Goal: Check status: Check status

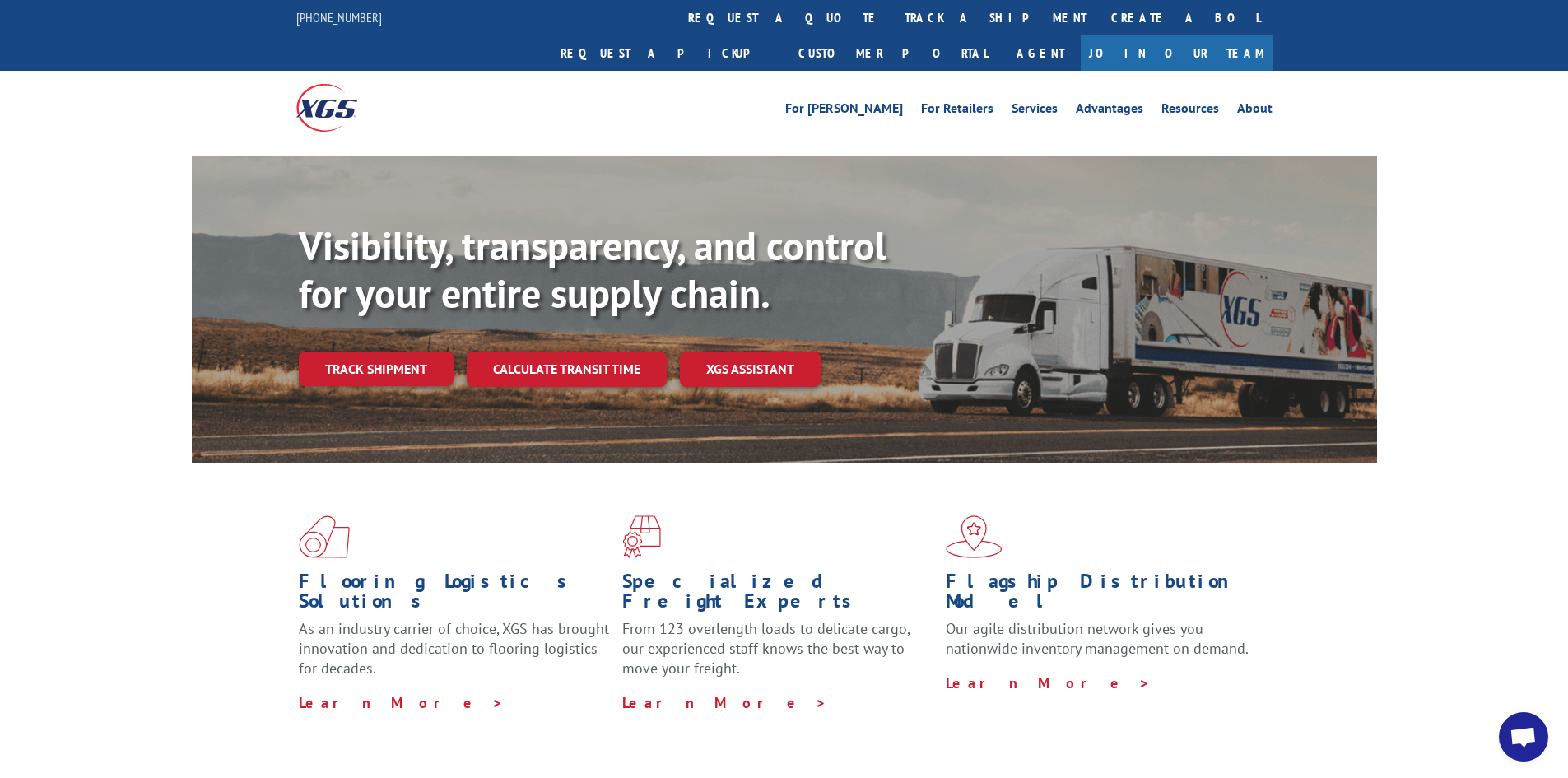
drag, startPoint x: 383, startPoint y: 333, endPoint x: 396, endPoint y: 333, distance: 13.0
click at [384, 351] on link "Track shipment" at bounding box center [376, 368] width 155 height 35
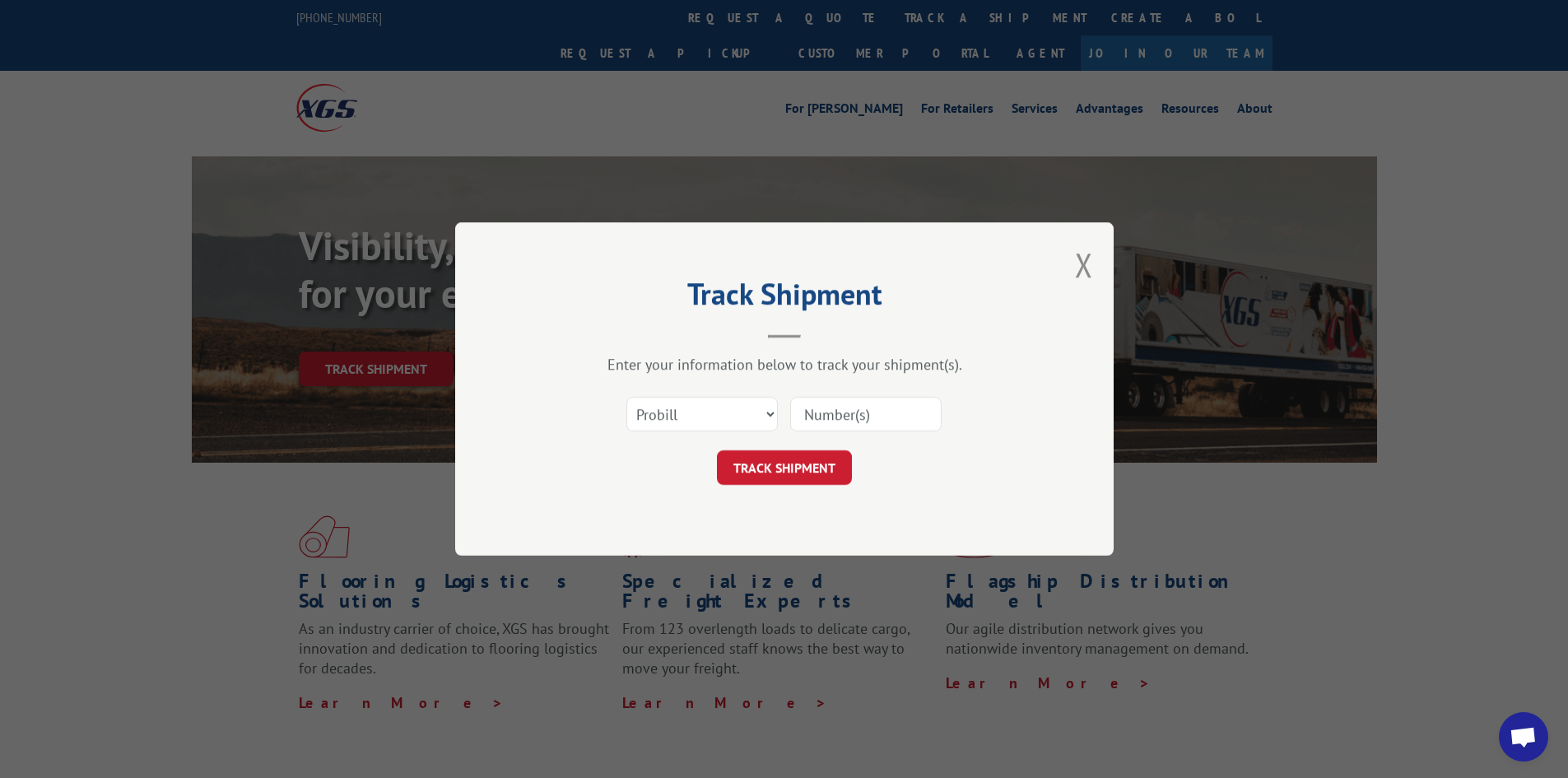
paste input "2849951"
type input "2849951"
click at [796, 482] on button "TRACK SHIPMENT" at bounding box center [784, 467] width 135 height 35
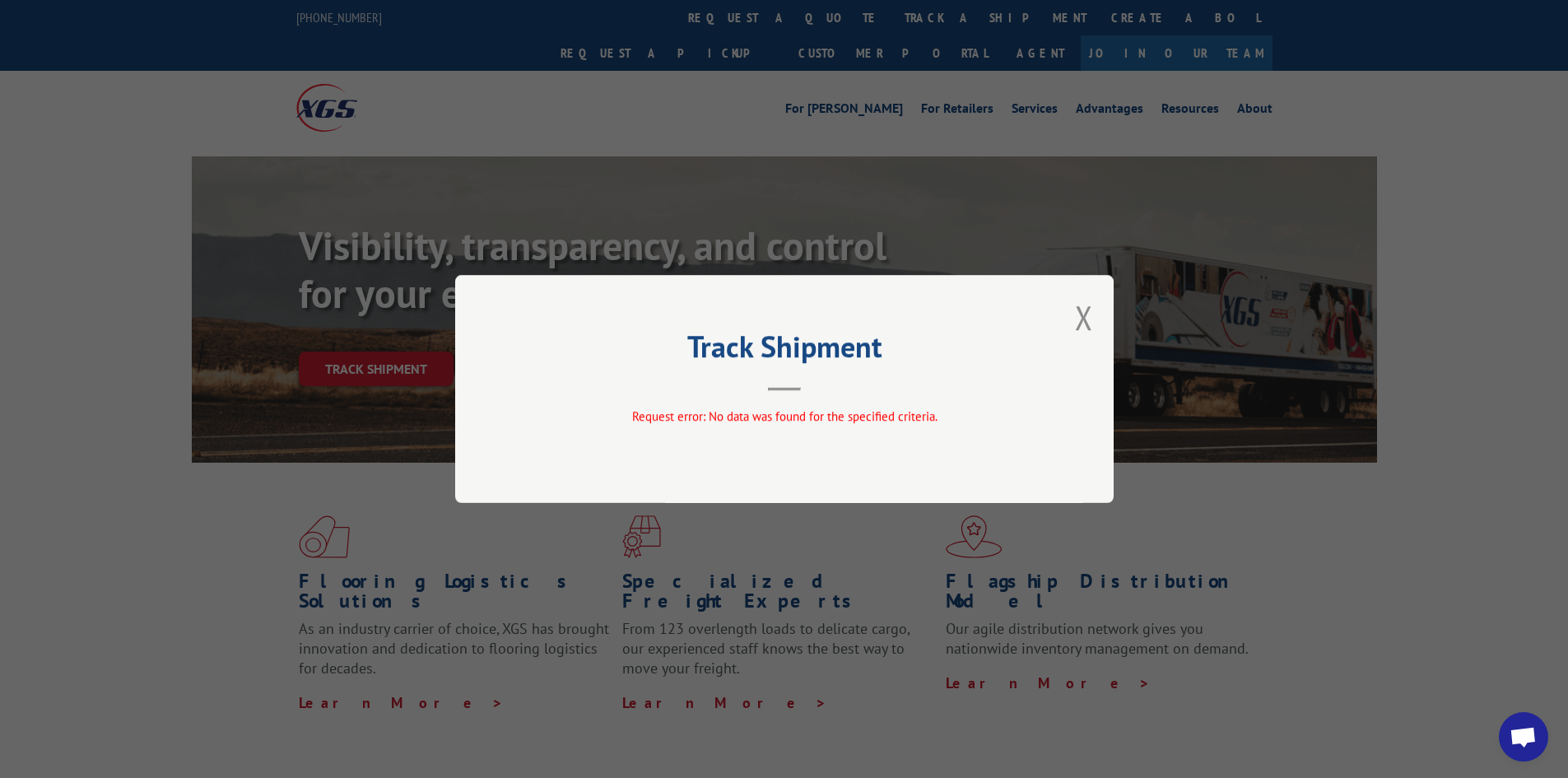
click at [707, 420] on span "Request error: No data was found for the specified criteria." at bounding box center [784, 416] width 306 height 15
click at [1089, 309] on button "Close modal" at bounding box center [1083, 316] width 18 height 43
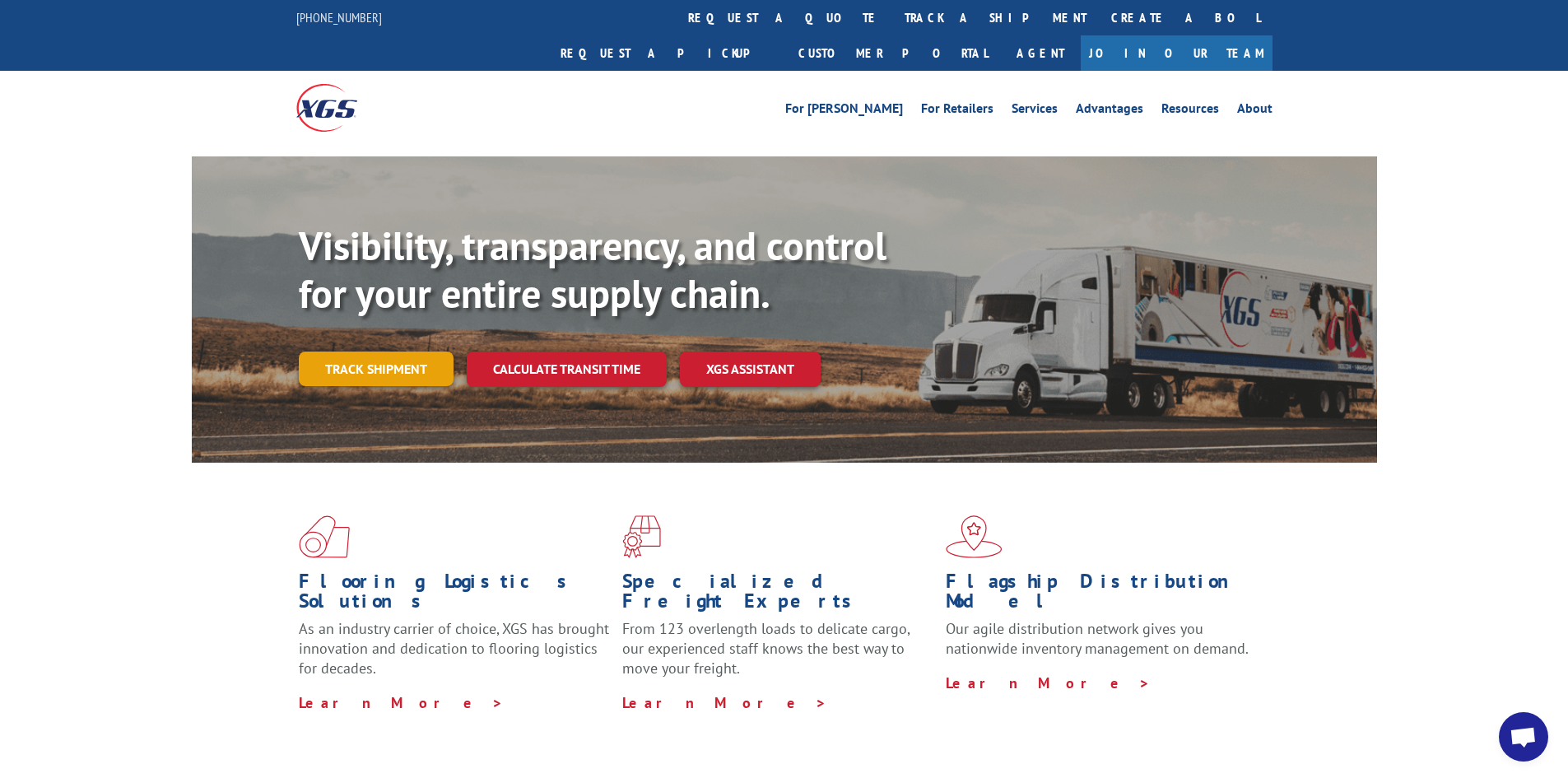
click at [376, 351] on link "Track shipment" at bounding box center [376, 368] width 155 height 35
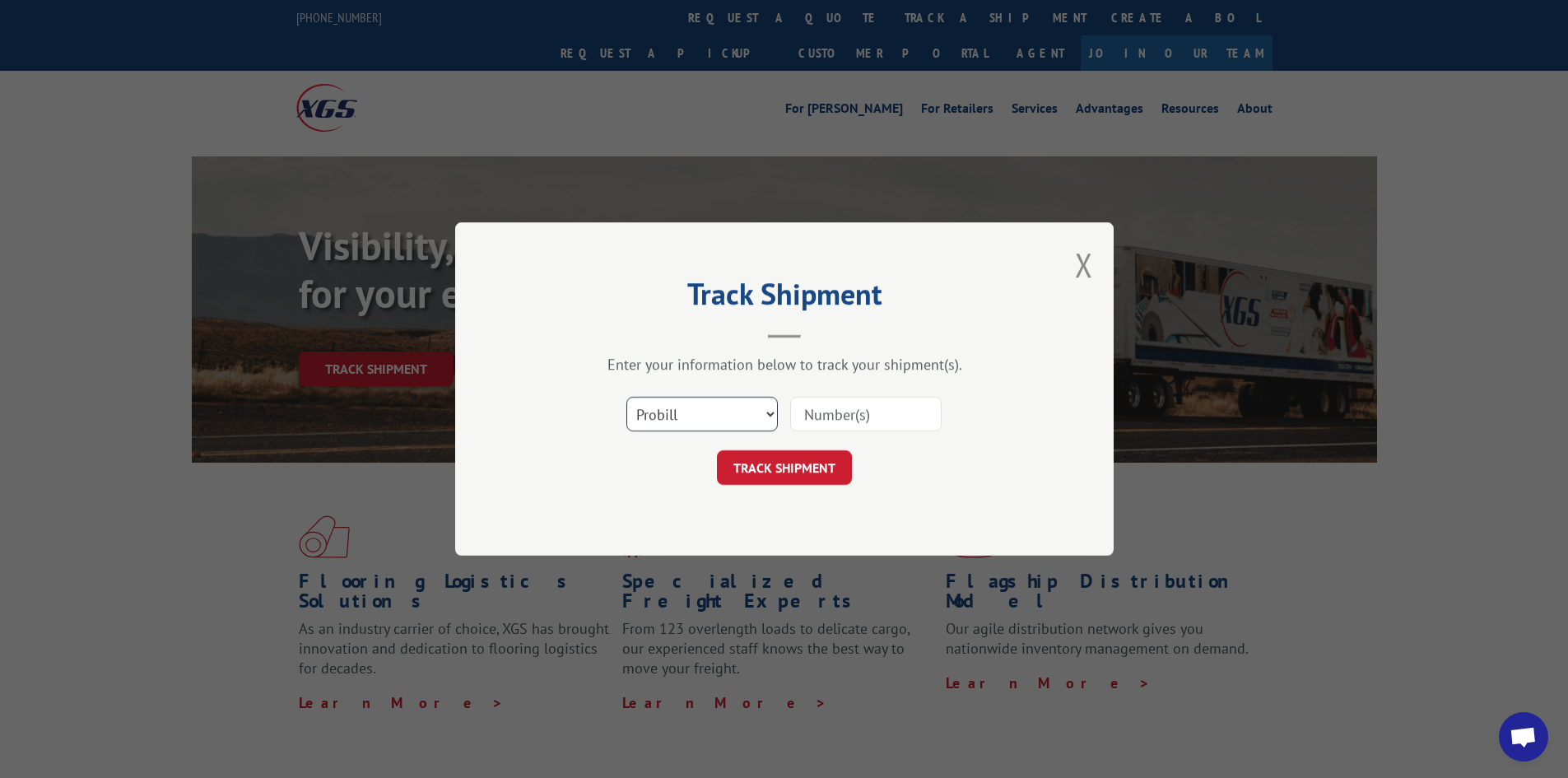
click at [697, 407] on select "Select category... Probill BOL PO" at bounding box center [701, 414] width 151 height 35
select select "bol"
click at [626, 397] on select "Select category... Probill BOL PO" at bounding box center [701, 414] width 151 height 35
click at [833, 426] on input at bounding box center [865, 414] width 151 height 35
paste input "2849951"
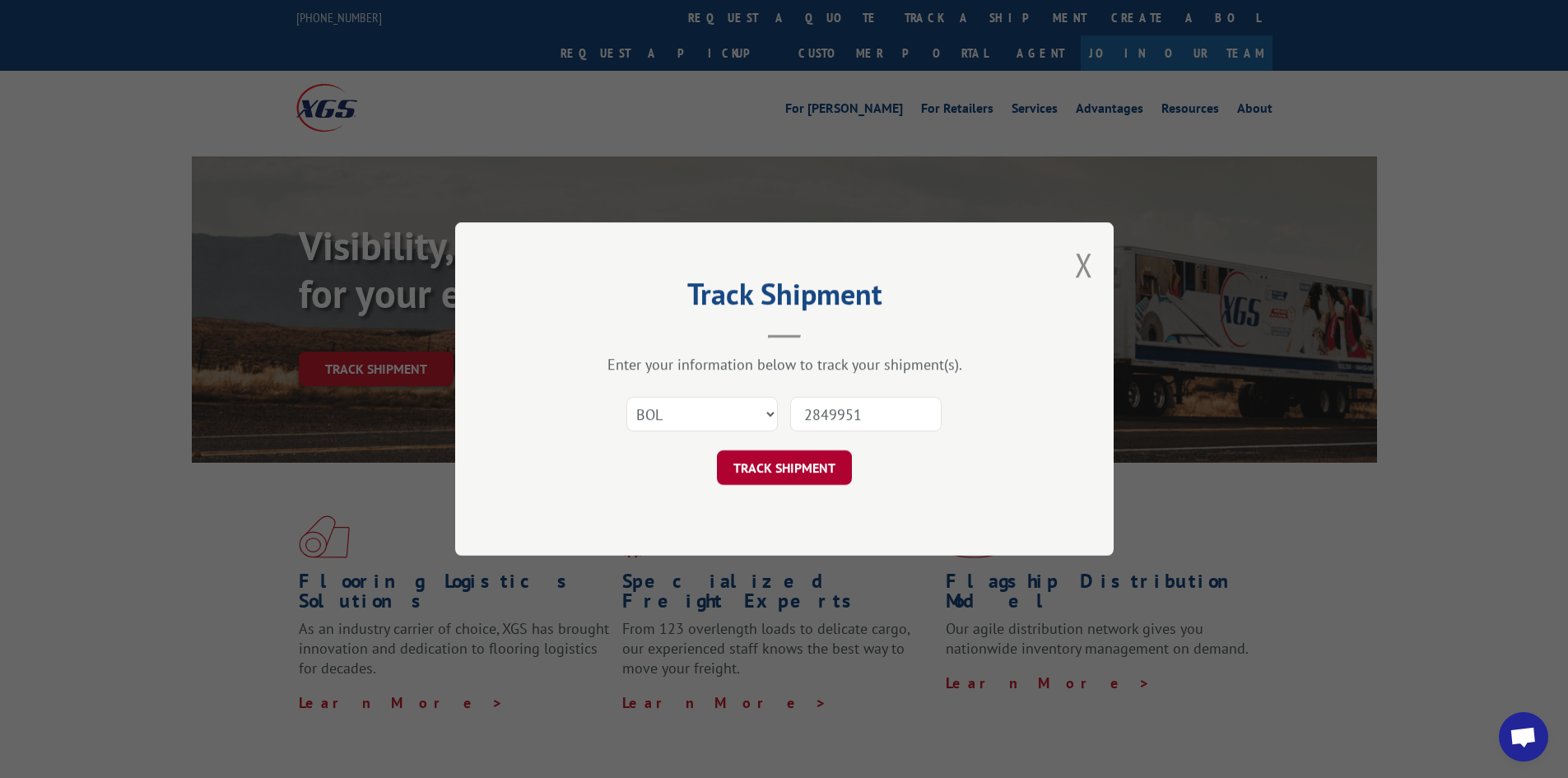
type input "2849951"
click at [776, 471] on button "TRACK SHIPMENT" at bounding box center [784, 467] width 135 height 35
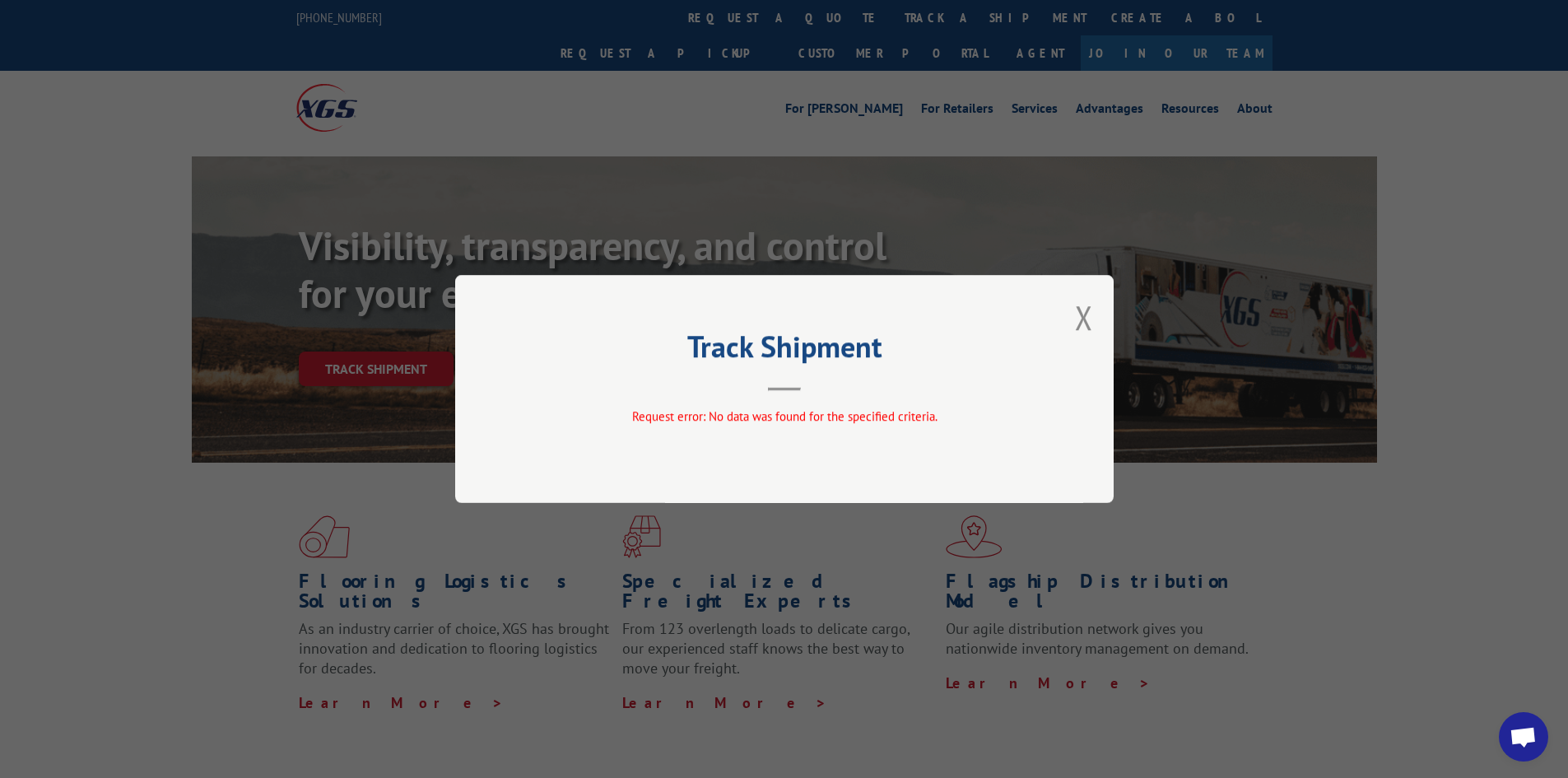
click at [1066, 323] on div "Track Shipment Request error: No data was found for the specified criteria." at bounding box center [784, 389] width 659 height 228
click at [1077, 310] on div "Track Shipment Request error: No data was found for the specified criteria." at bounding box center [784, 389] width 659 height 228
click at [1125, 312] on div "Track Shipment Request error: No data was found for the specified criteria." at bounding box center [784, 389] width 1568 height 778
click at [1078, 320] on button "Close modal" at bounding box center [1083, 316] width 18 height 43
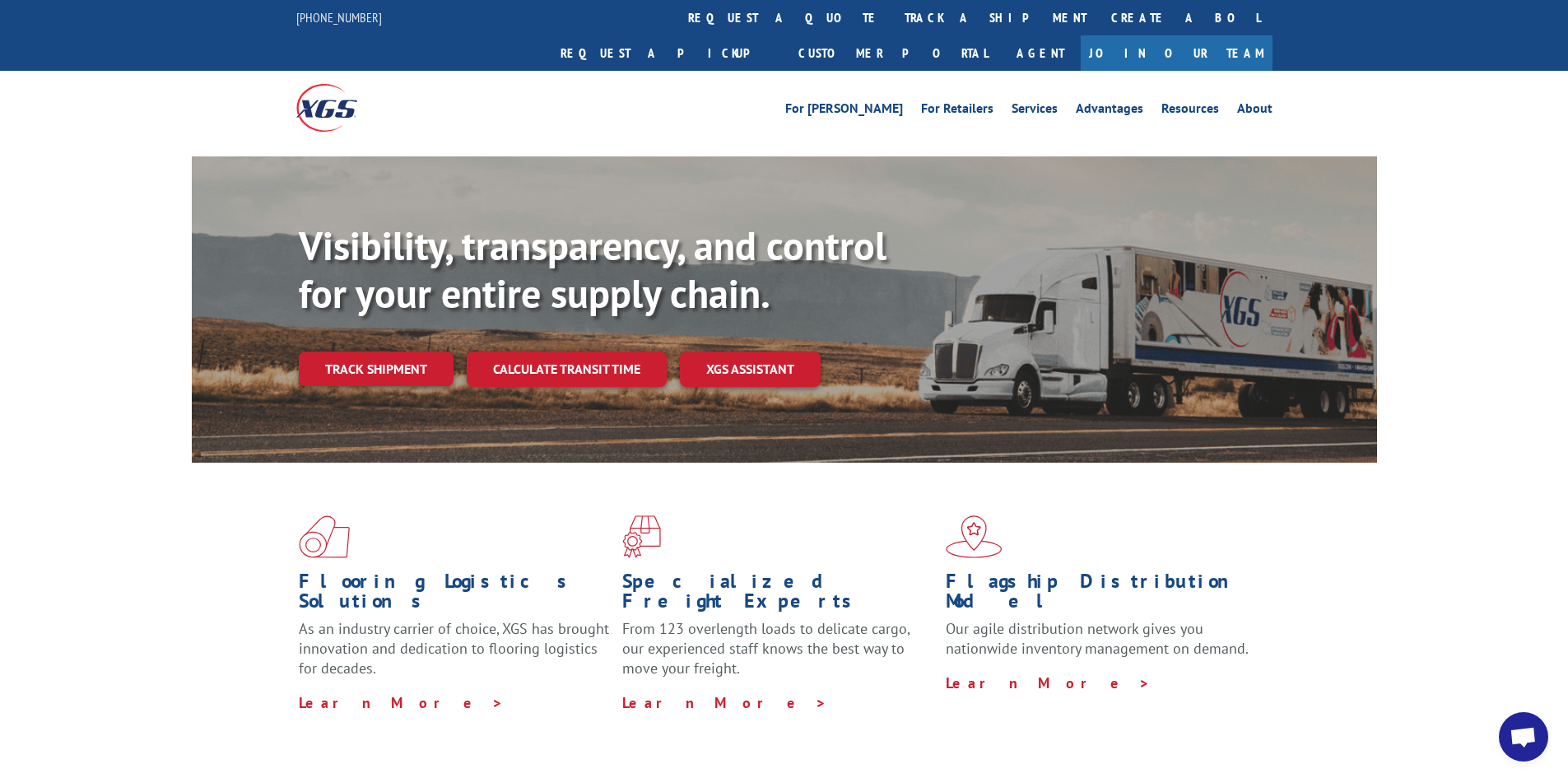
click at [311, 351] on link "Track shipment" at bounding box center [376, 368] width 155 height 35
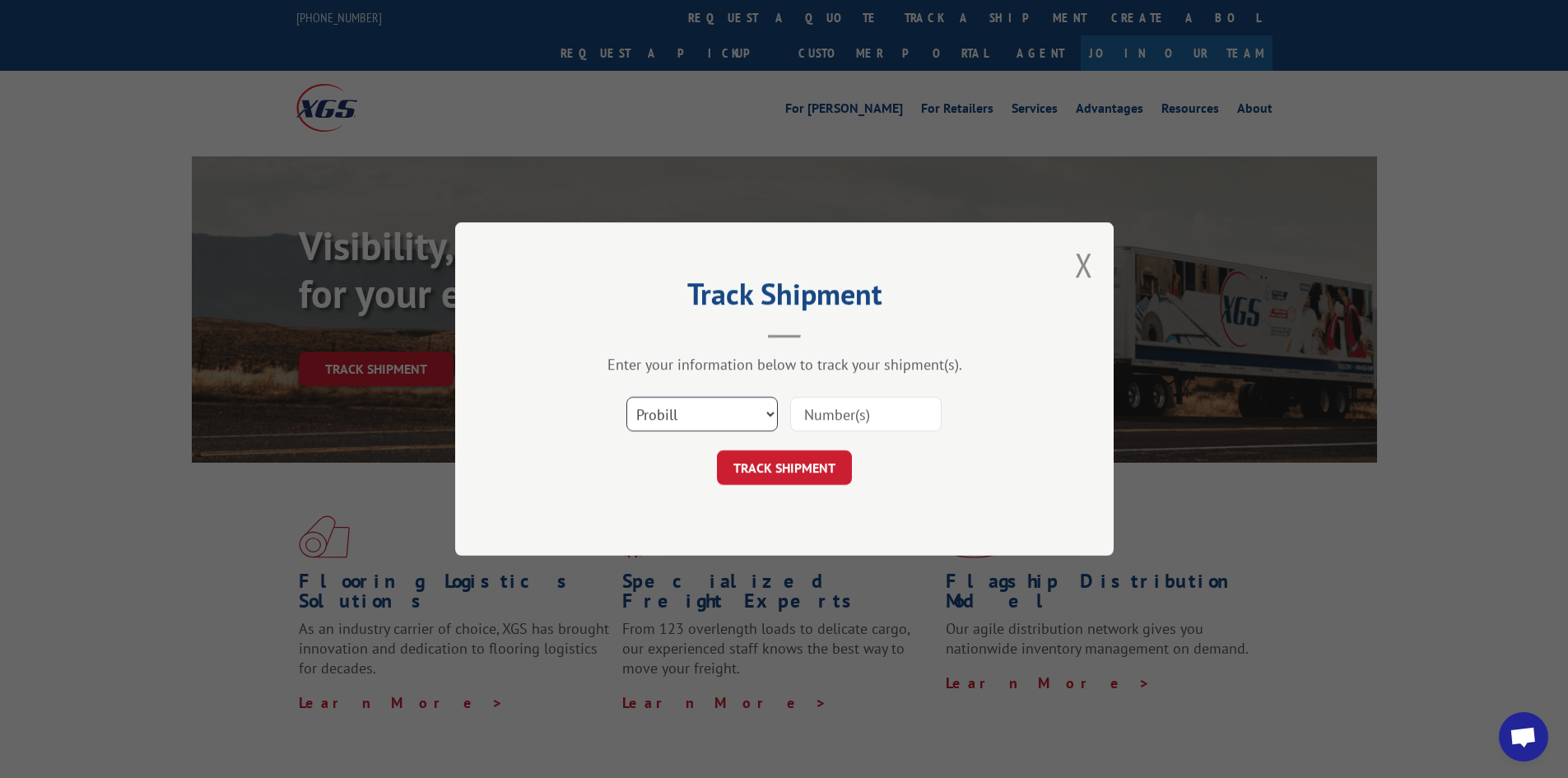
click at [660, 423] on select "Select category... Probill BOL PO" at bounding box center [701, 414] width 151 height 35
select select "po"
click at [626, 397] on select "Select category... Probill BOL PO" at bounding box center [701, 414] width 151 height 35
click at [801, 414] on input at bounding box center [865, 414] width 151 height 35
paste input "81325MIL"
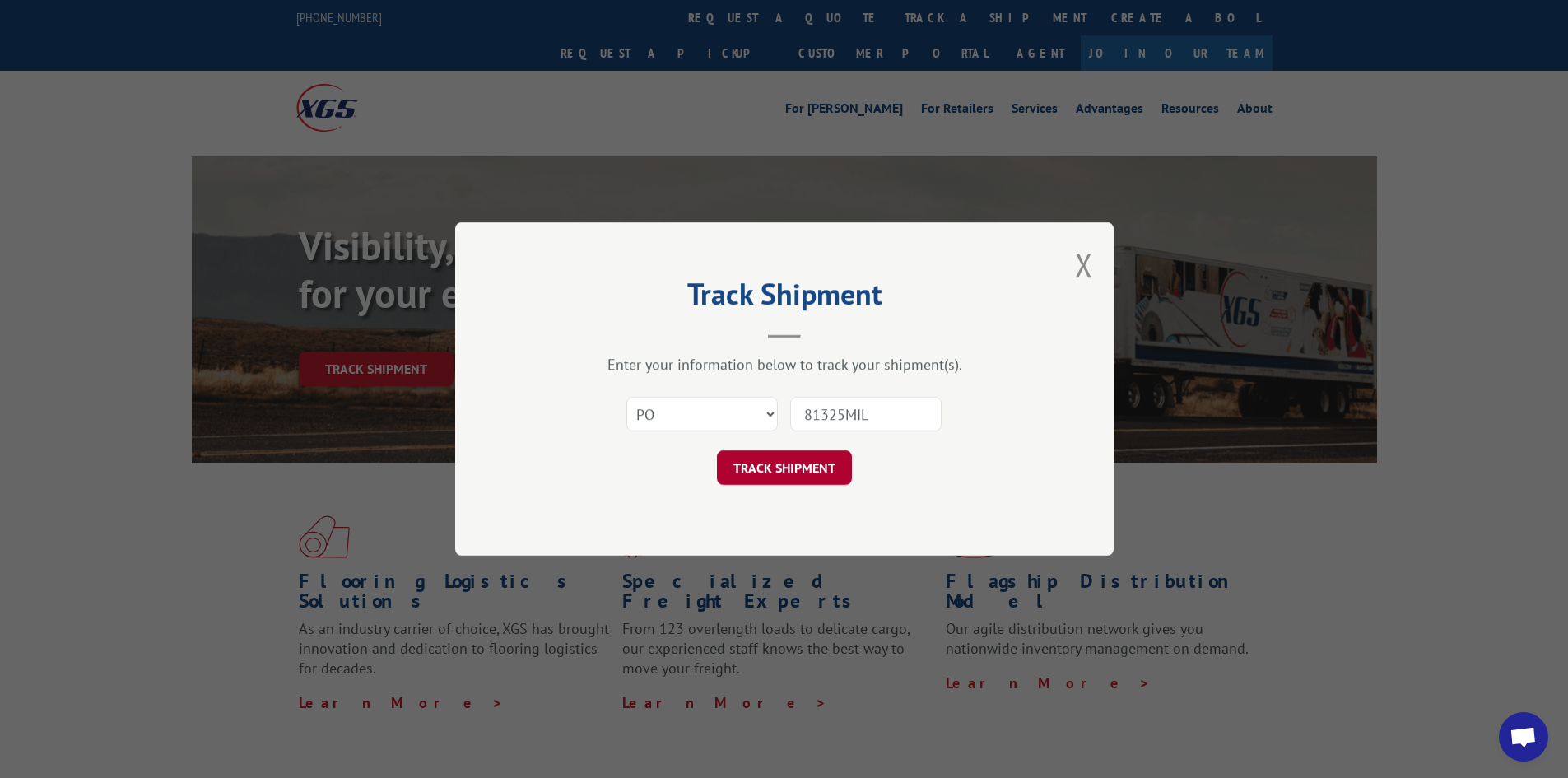
type input "81325MIL"
click at [790, 462] on button "TRACK SHIPMENT" at bounding box center [784, 467] width 135 height 35
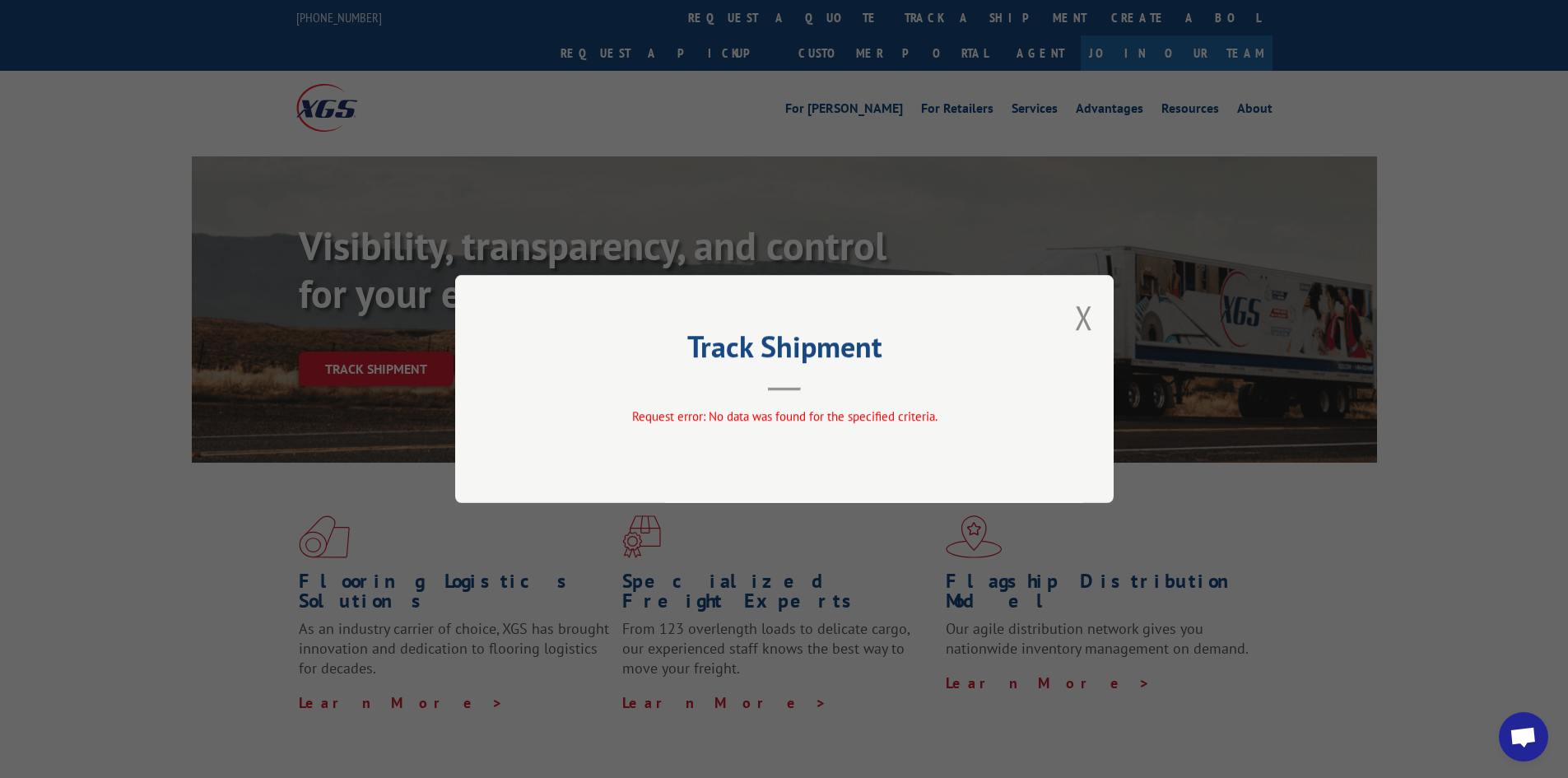
click at [1073, 320] on div "Track Shipment Request error: No data was found for the specified criteria." at bounding box center [784, 389] width 659 height 228
